Goal: Navigation & Orientation: Go to known website

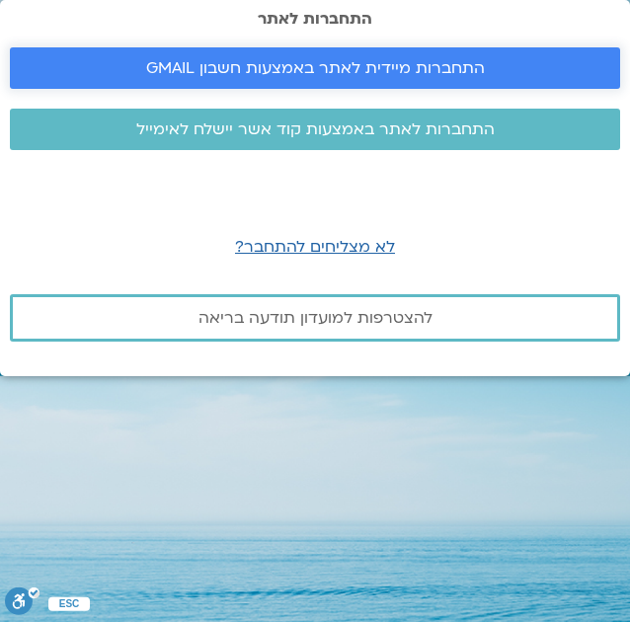
click at [314, 74] on span "התחברות מיידית לאתר באמצעות חשבון GMAIL" at bounding box center [315, 68] width 339 height 18
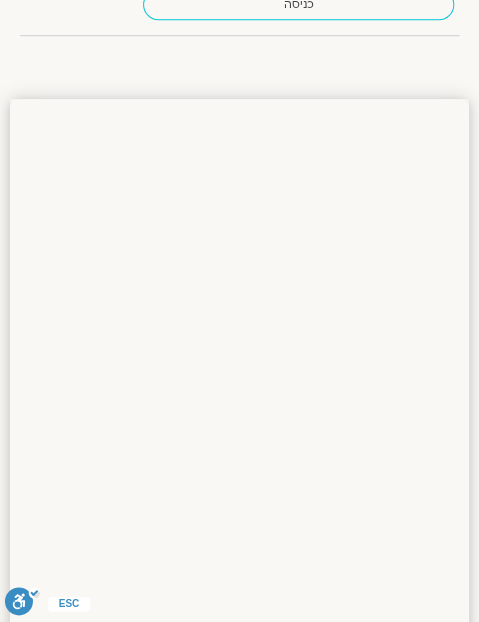
scroll to position [3357, 0]
